Goal: Task Accomplishment & Management: Manage account settings

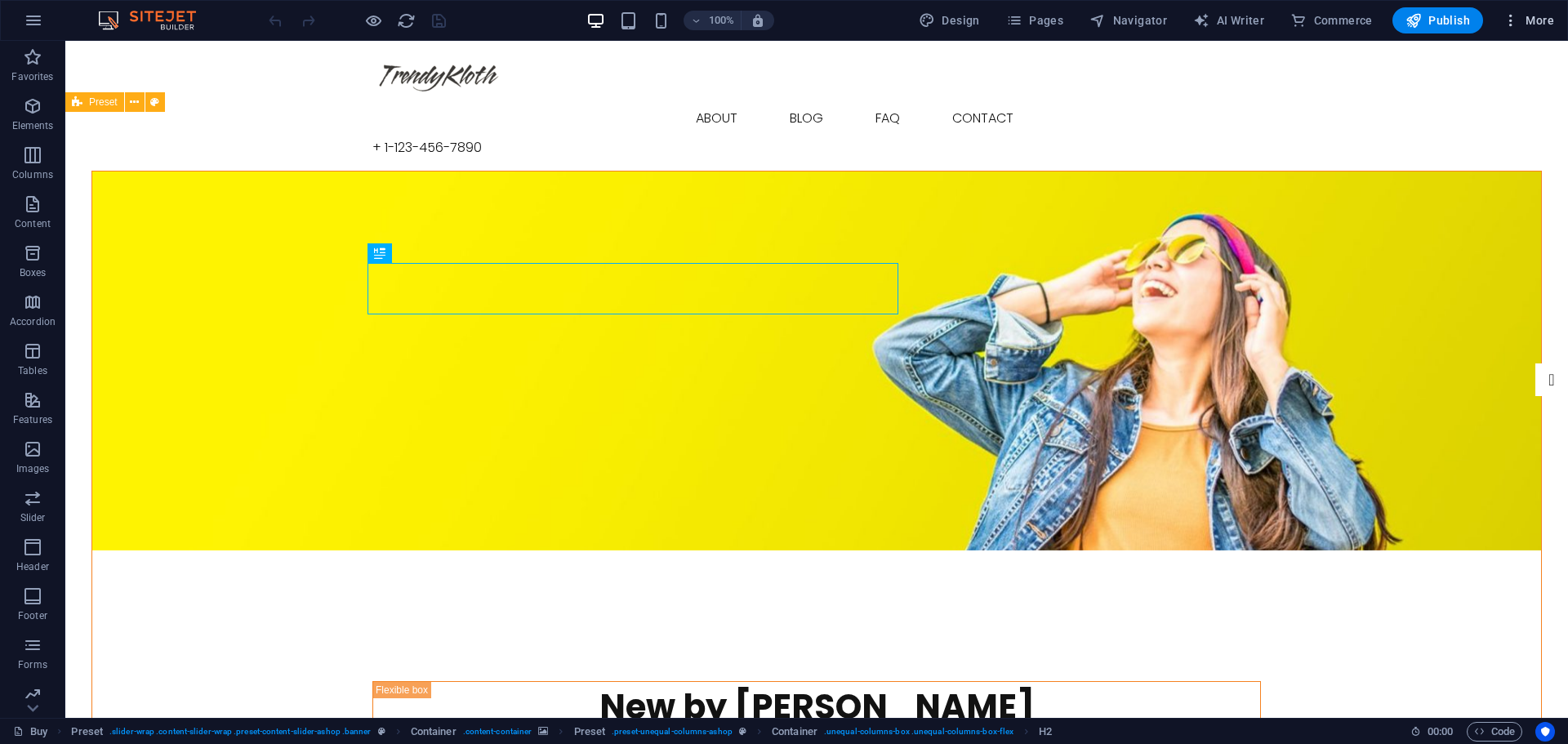
click at [1508, 23] on icon "button" at bounding box center [1510, 20] width 16 height 16
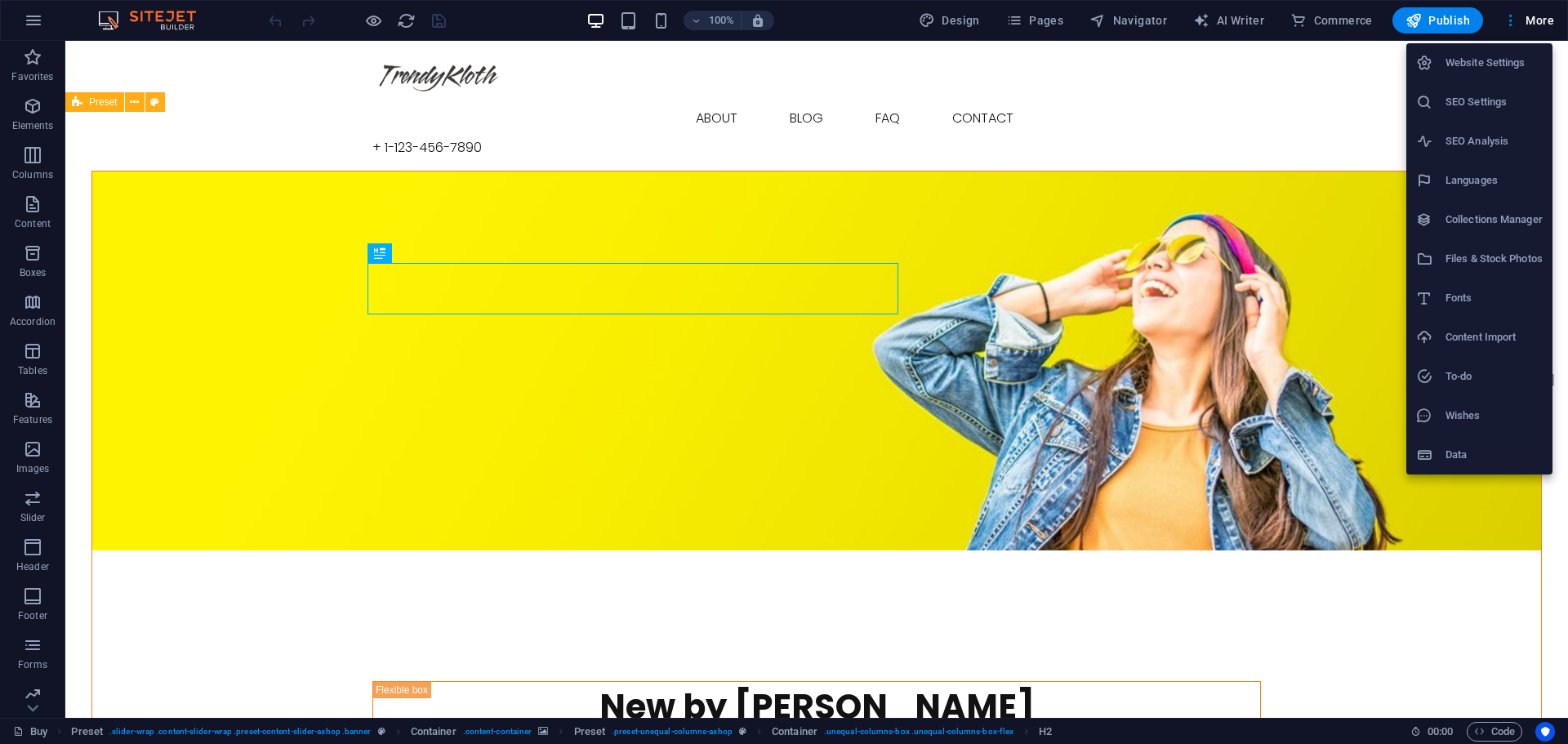
click at [1464, 456] on h6 "Data" at bounding box center [1493, 455] width 97 height 19
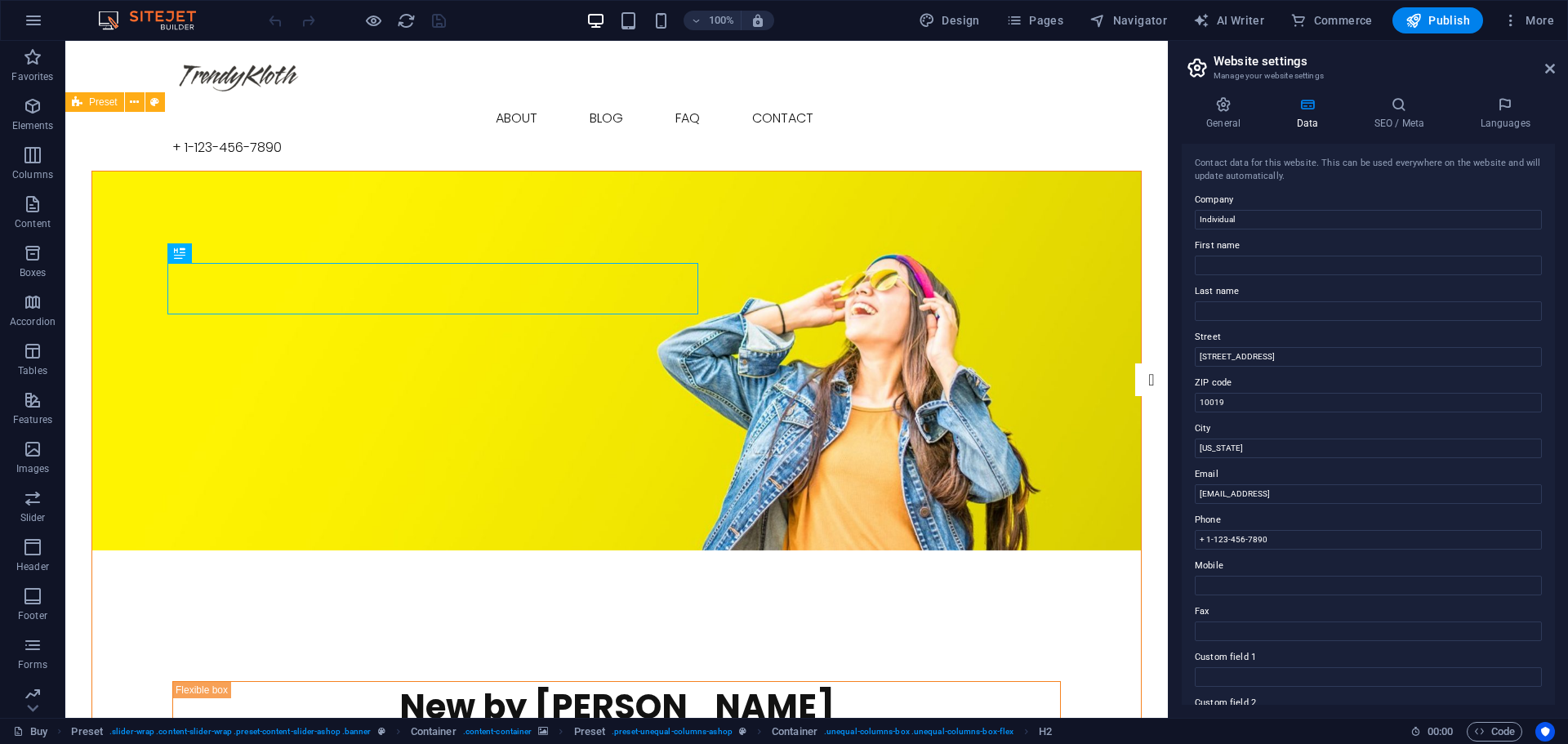
click at [1552, 60] on h2 "Website settings" at bounding box center [1383, 60] width 342 height 14
click at [1539, 24] on span "More" at bounding box center [1528, 20] width 52 height 16
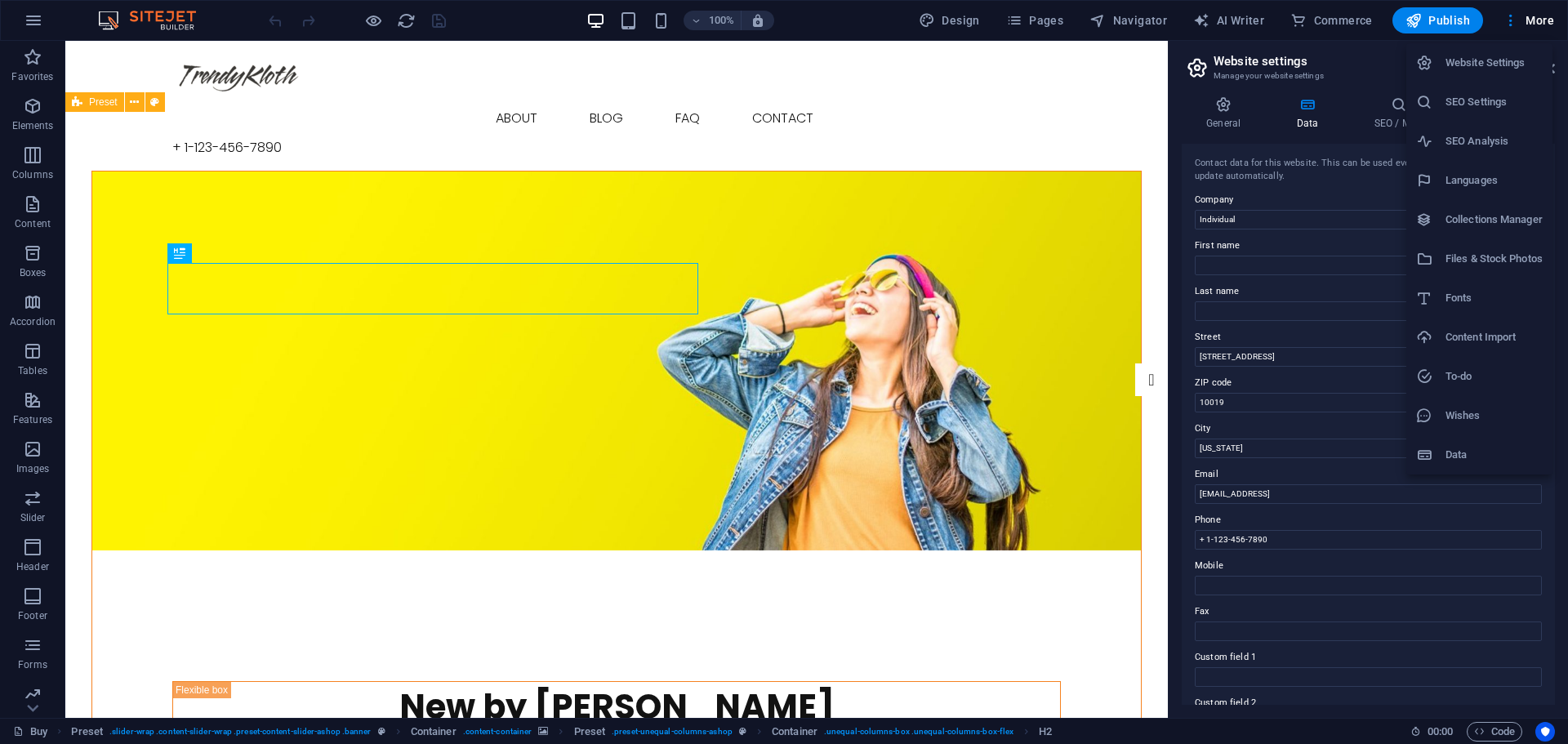
click at [1499, 60] on h6 "Website Settings" at bounding box center [1493, 62] width 97 height 19
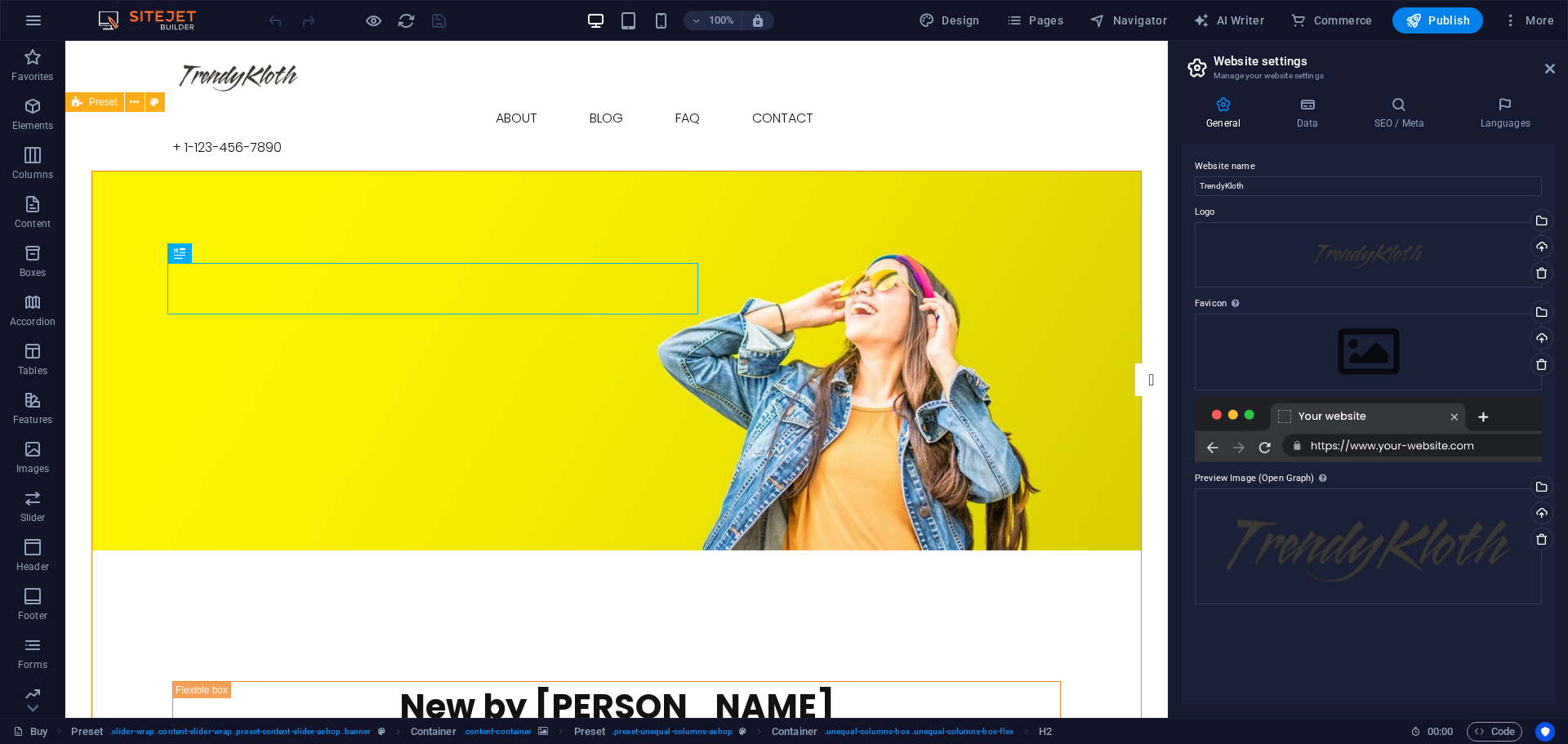
click at [1396, 444] on div at bounding box center [1368, 430] width 347 height 65
click at [1291, 409] on div at bounding box center [1368, 430] width 347 height 65
click at [1347, 423] on div at bounding box center [1368, 430] width 347 height 65
click at [1348, 423] on div at bounding box center [1368, 430] width 347 height 65
drag, startPoint x: 1342, startPoint y: 482, endPoint x: 1422, endPoint y: 445, distance: 88.1
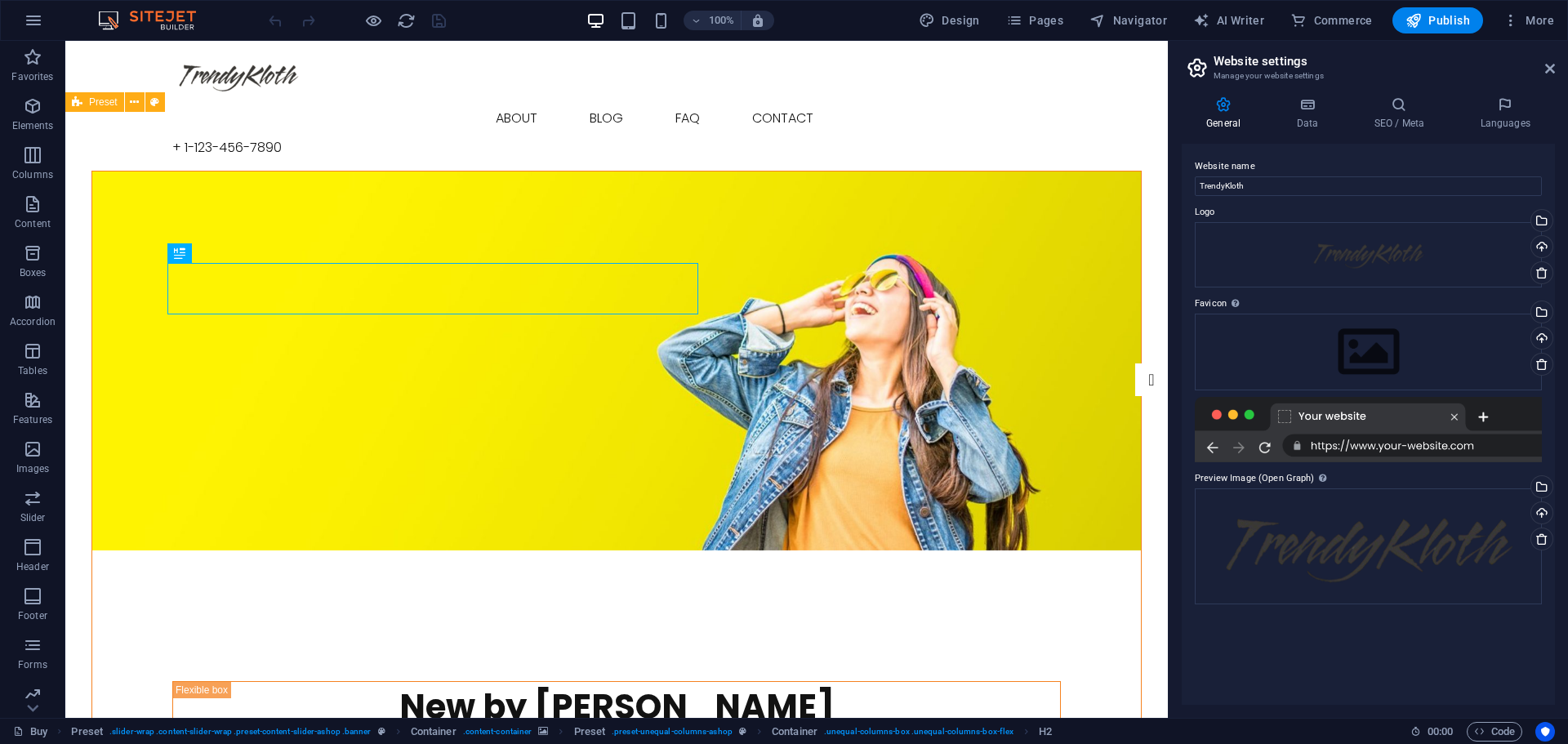
click at [1422, 445] on div at bounding box center [1368, 430] width 347 height 65
